Goal: Task Accomplishment & Management: Manage account settings

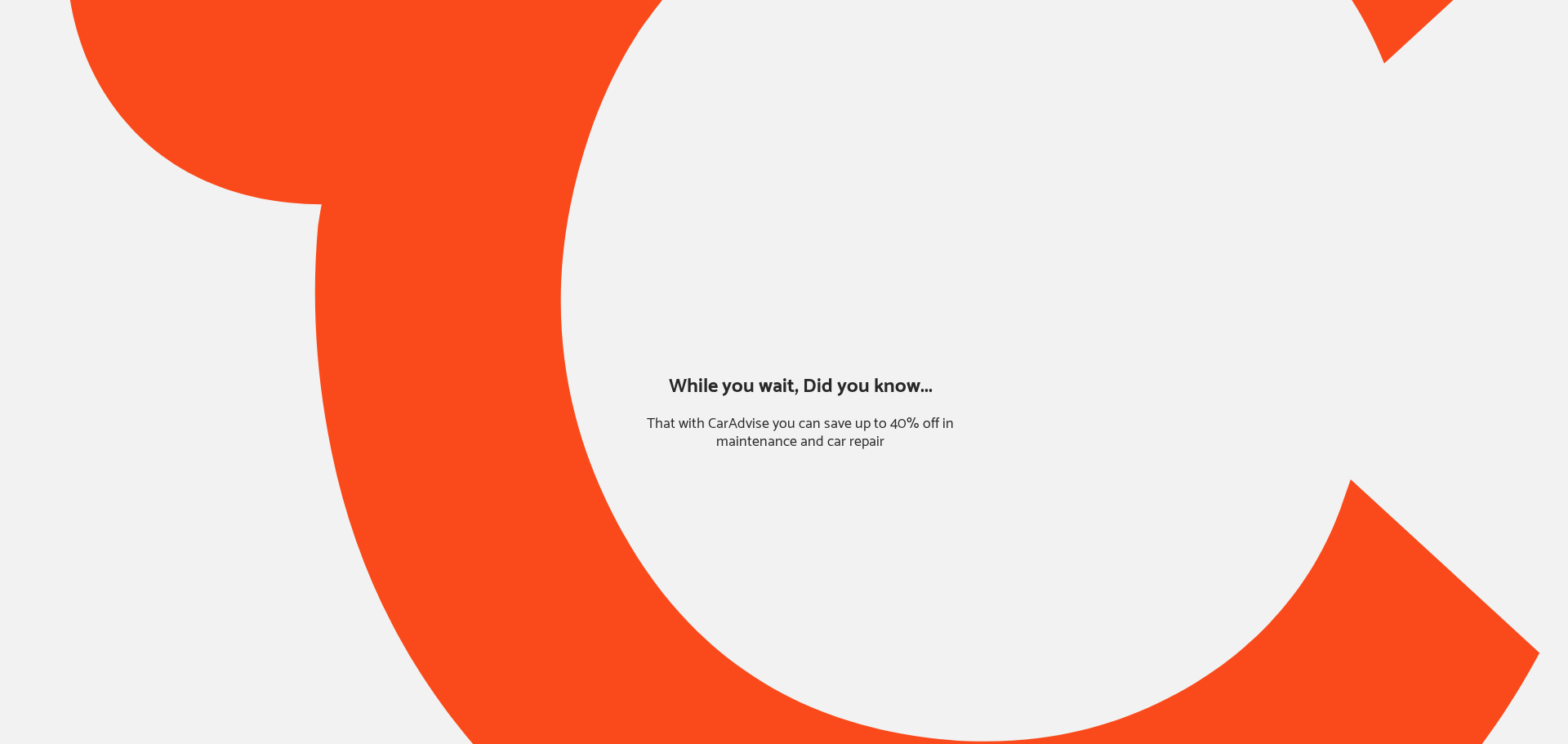
type input "*****"
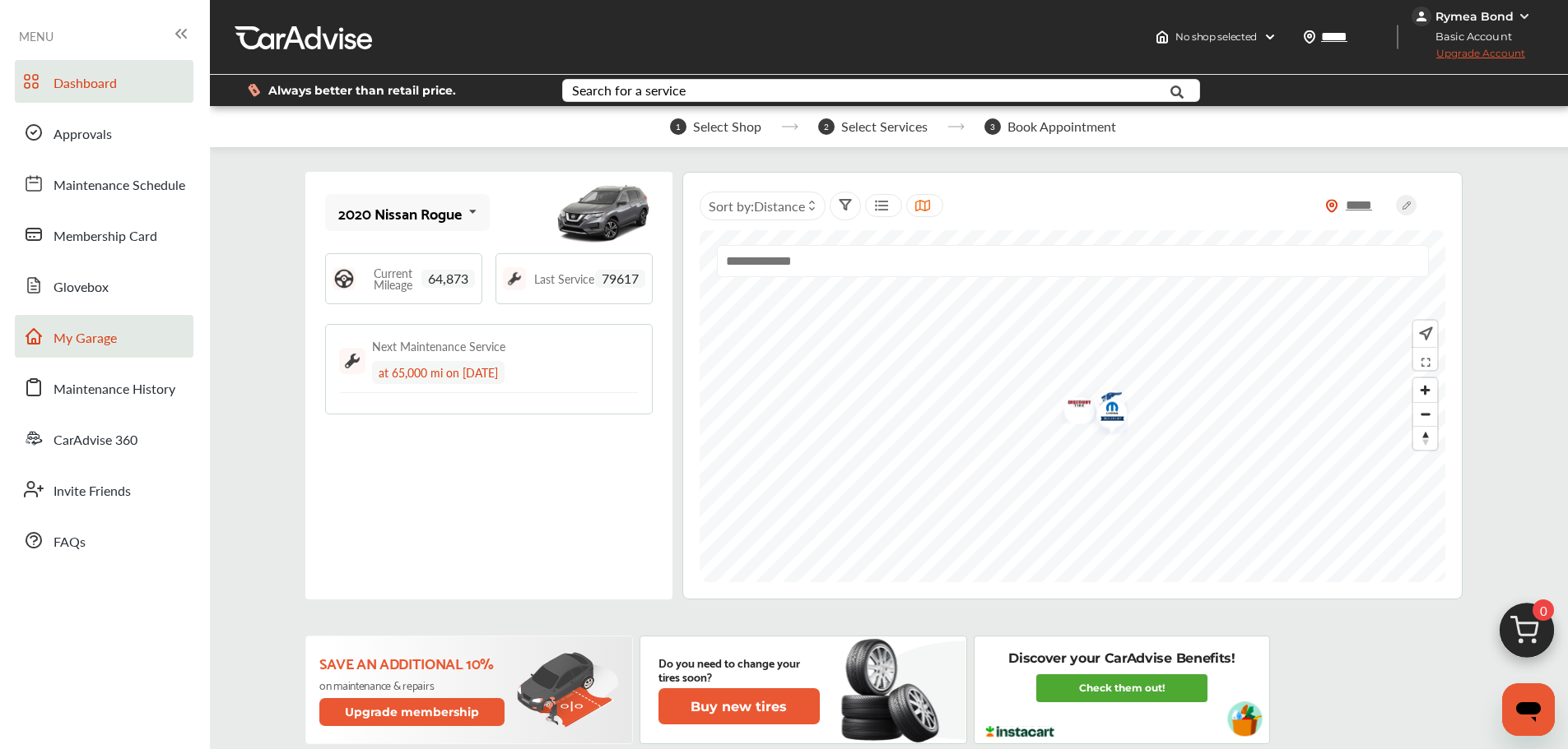
click at [79, 347] on span "My Garage" at bounding box center [85, 338] width 63 height 21
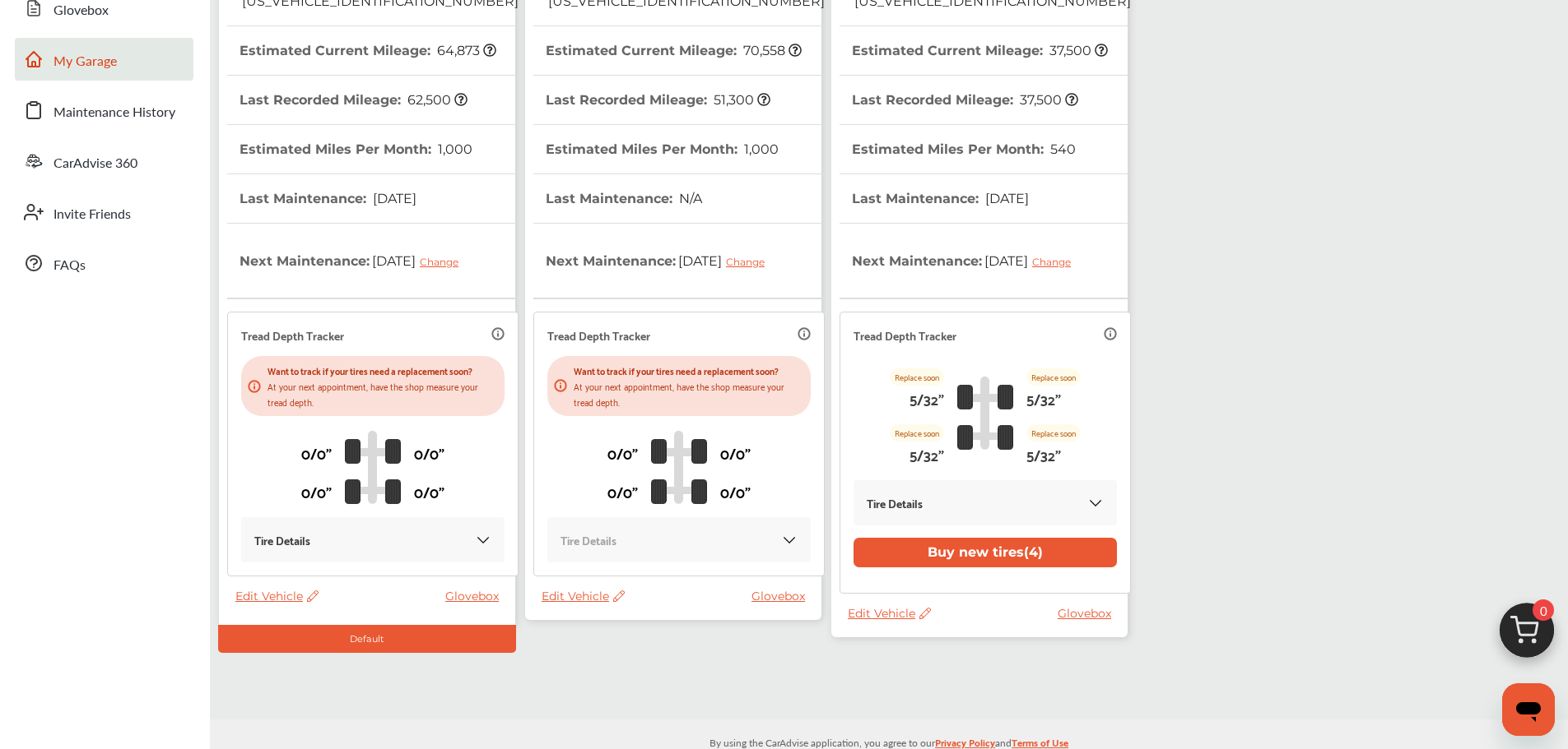
scroll to position [307, 0]
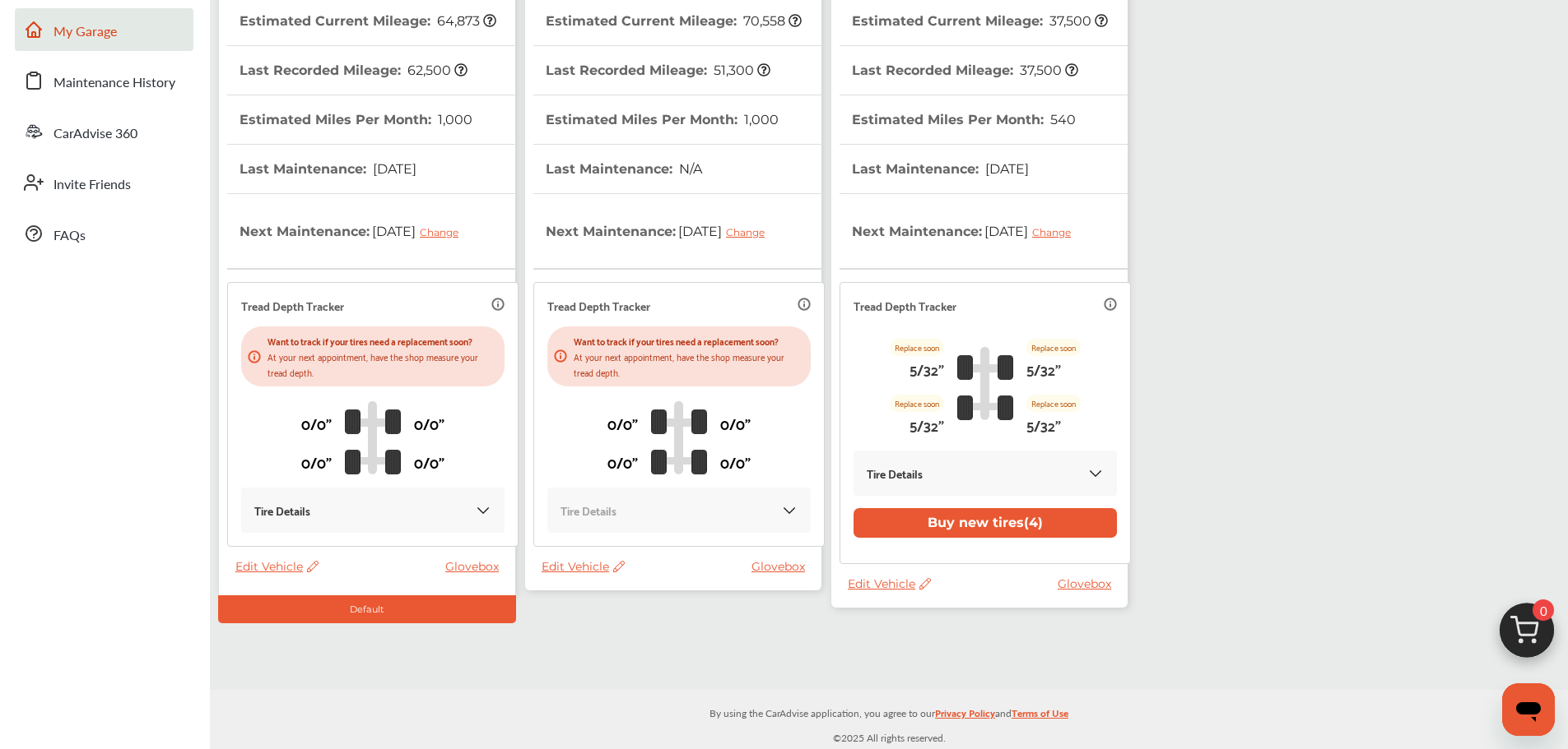
click at [851, 585] on span "Edit Vehicle" at bounding box center [889, 584] width 83 height 15
click at [888, 657] on div "Use this vehicle" at bounding box center [925, 654] width 148 height 26
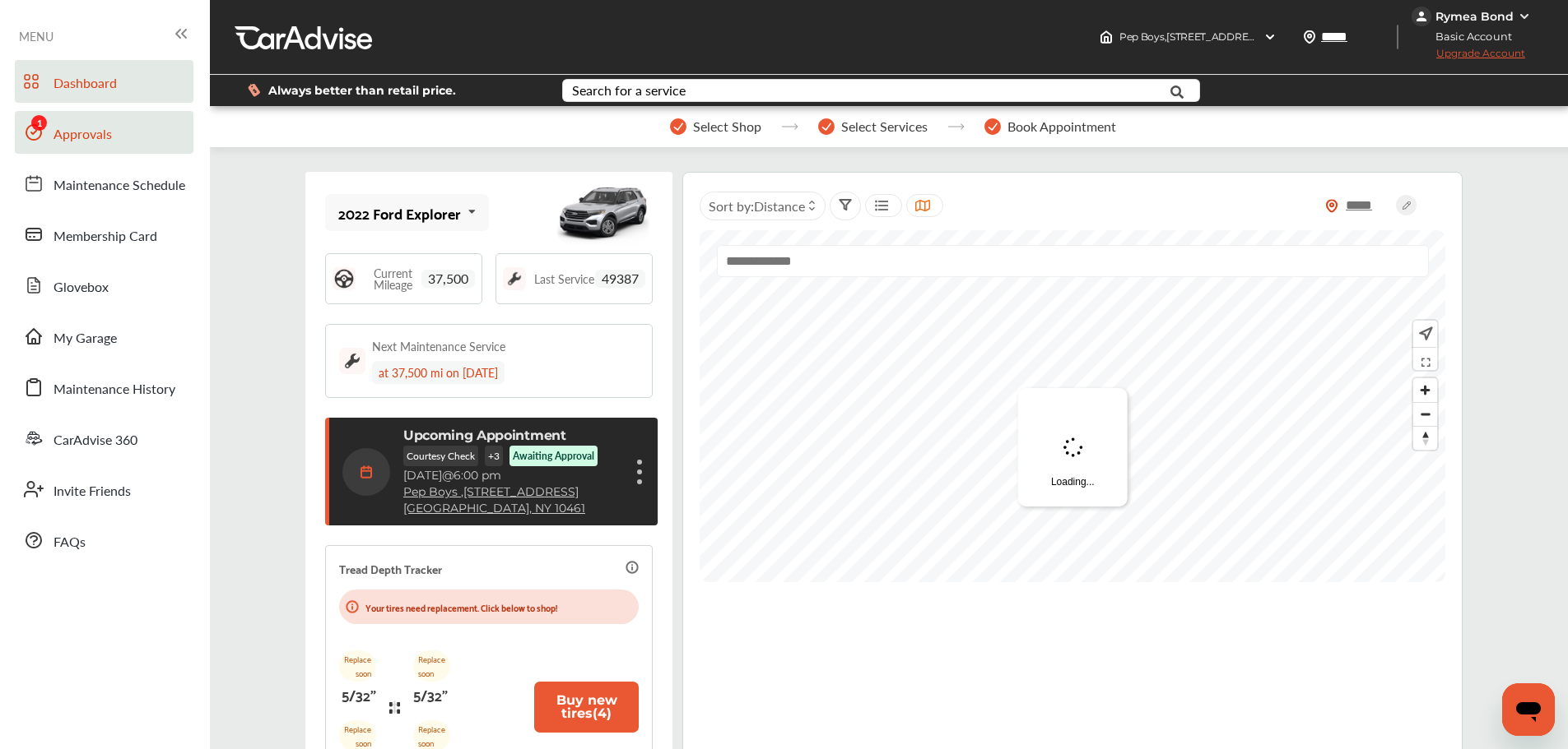
click at [70, 141] on span "Approvals" at bounding box center [83, 134] width 58 height 21
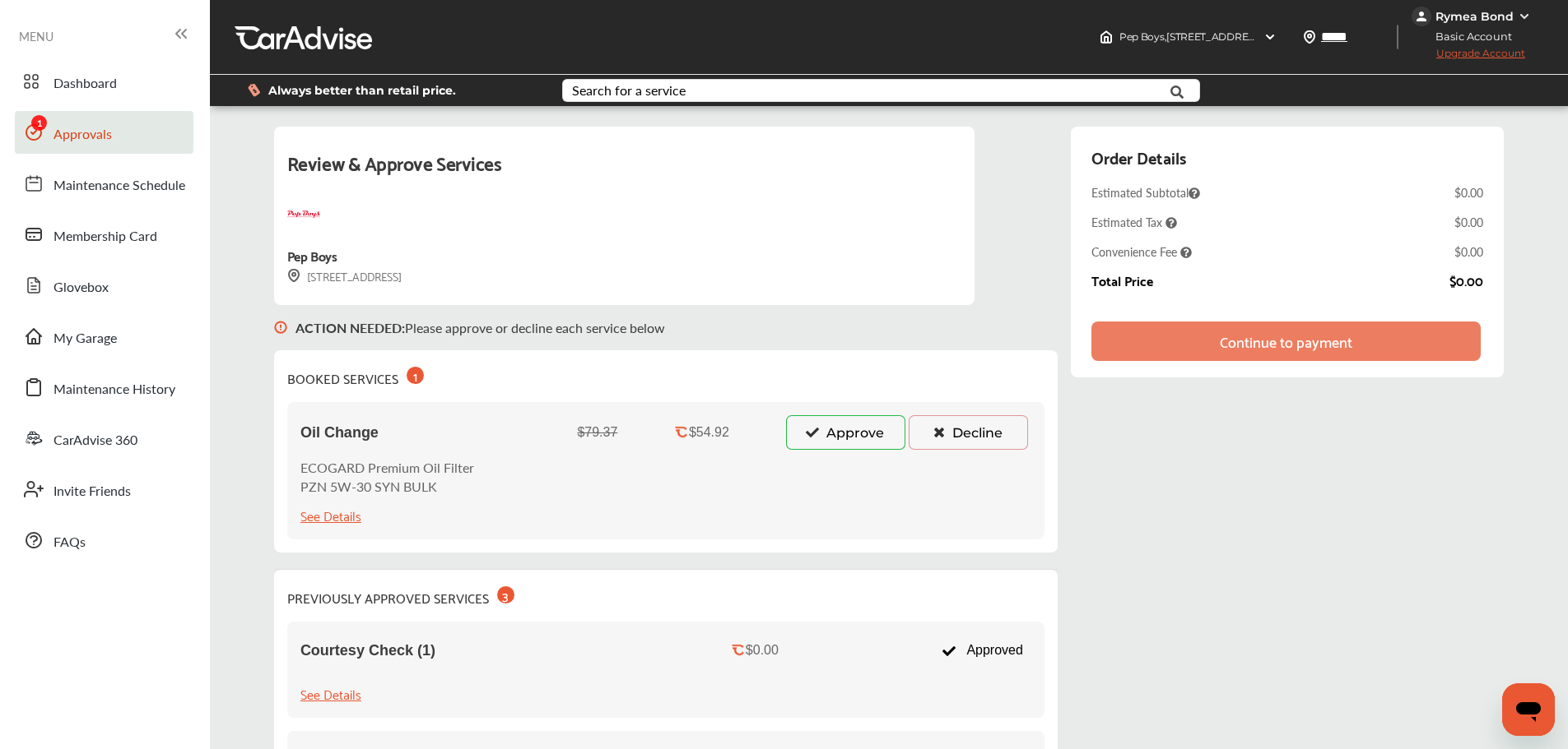
click at [791, 446] on button "Approve" at bounding box center [845, 433] width 120 height 35
